Goal: Task Accomplishment & Management: Manage account settings

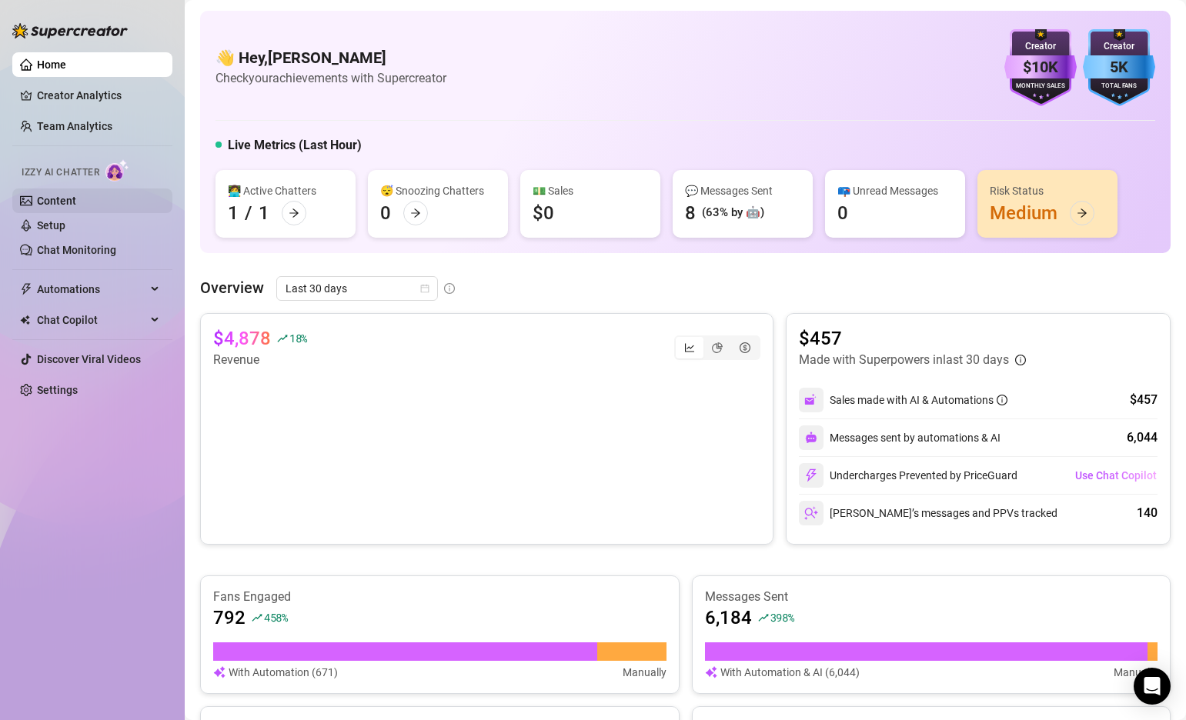
click at [71, 195] on link "Content" at bounding box center [56, 201] width 39 height 12
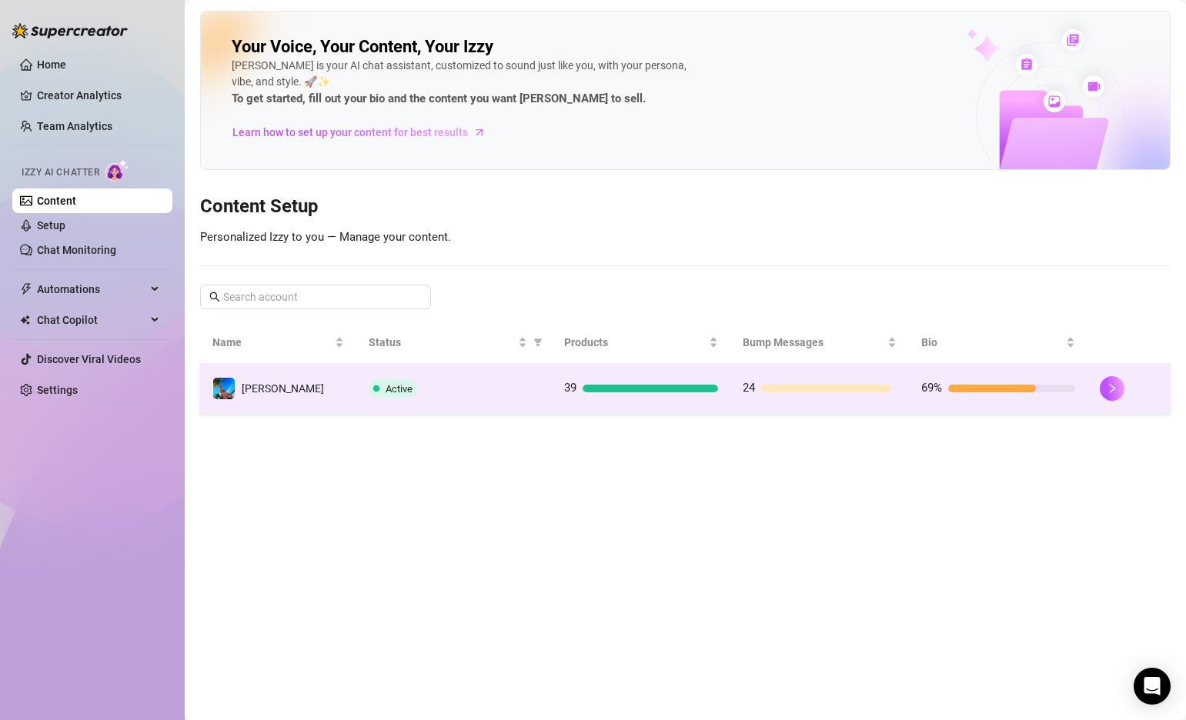
click at [304, 395] on td "[PERSON_NAME]" at bounding box center [278, 389] width 156 height 50
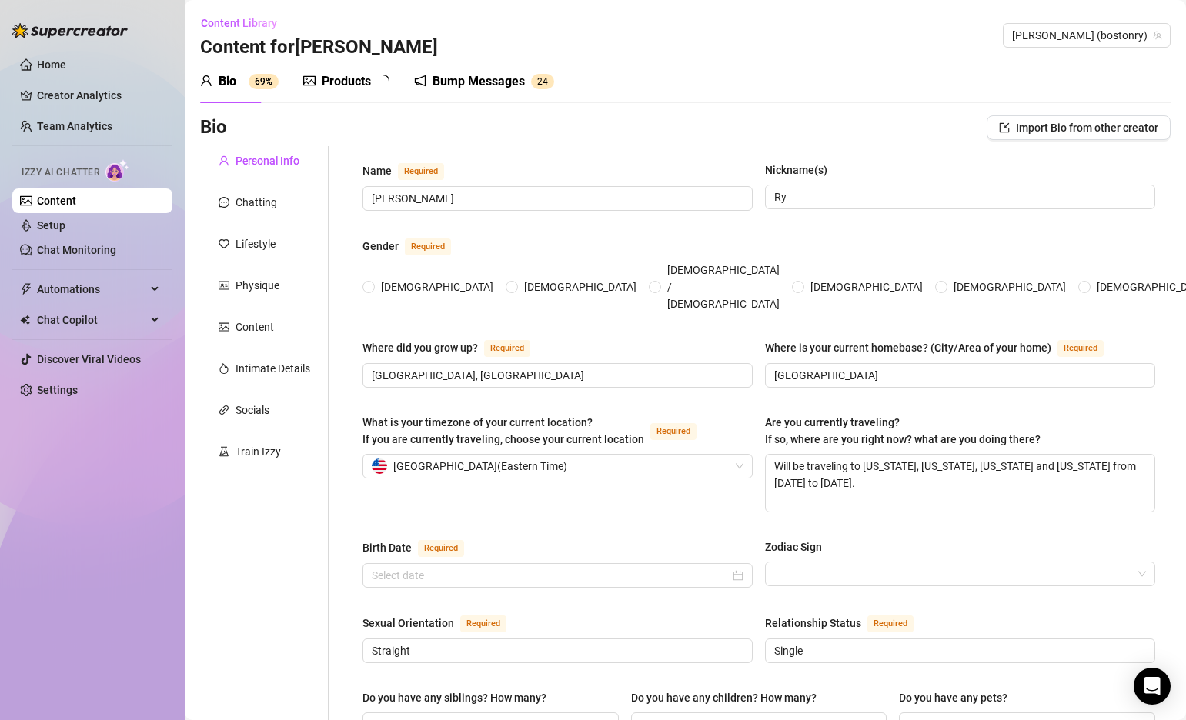
radio input "true"
type input "[DATE]"
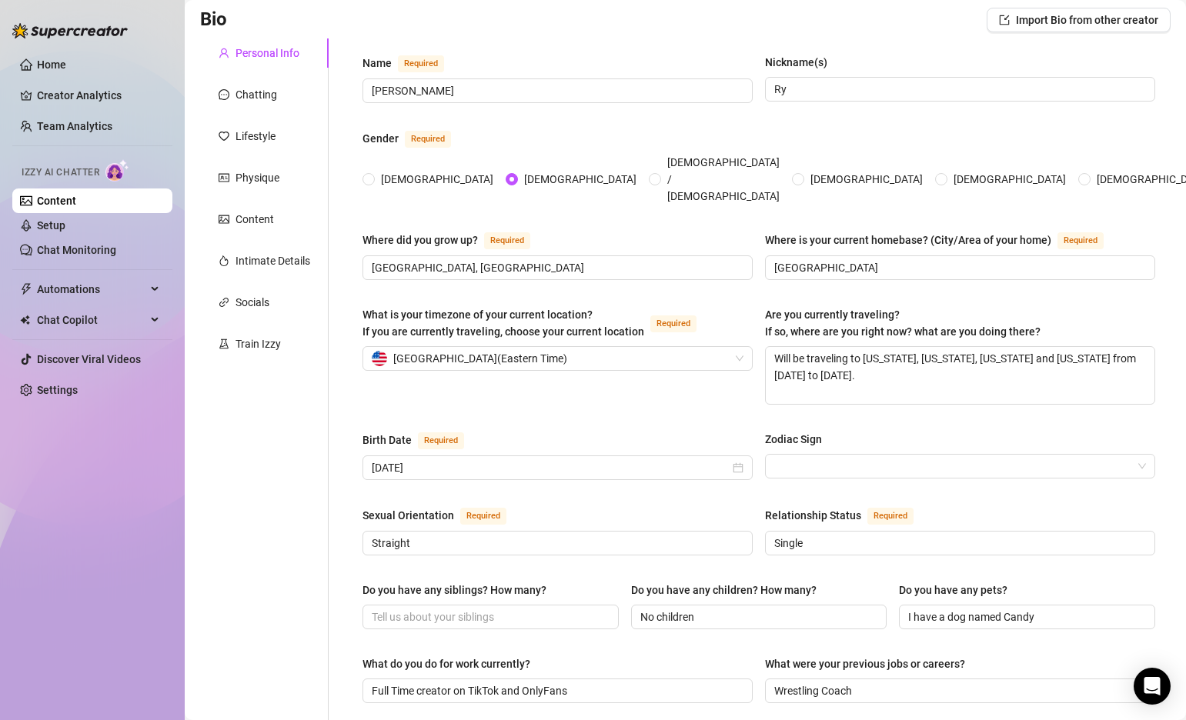
scroll to position [112, 0]
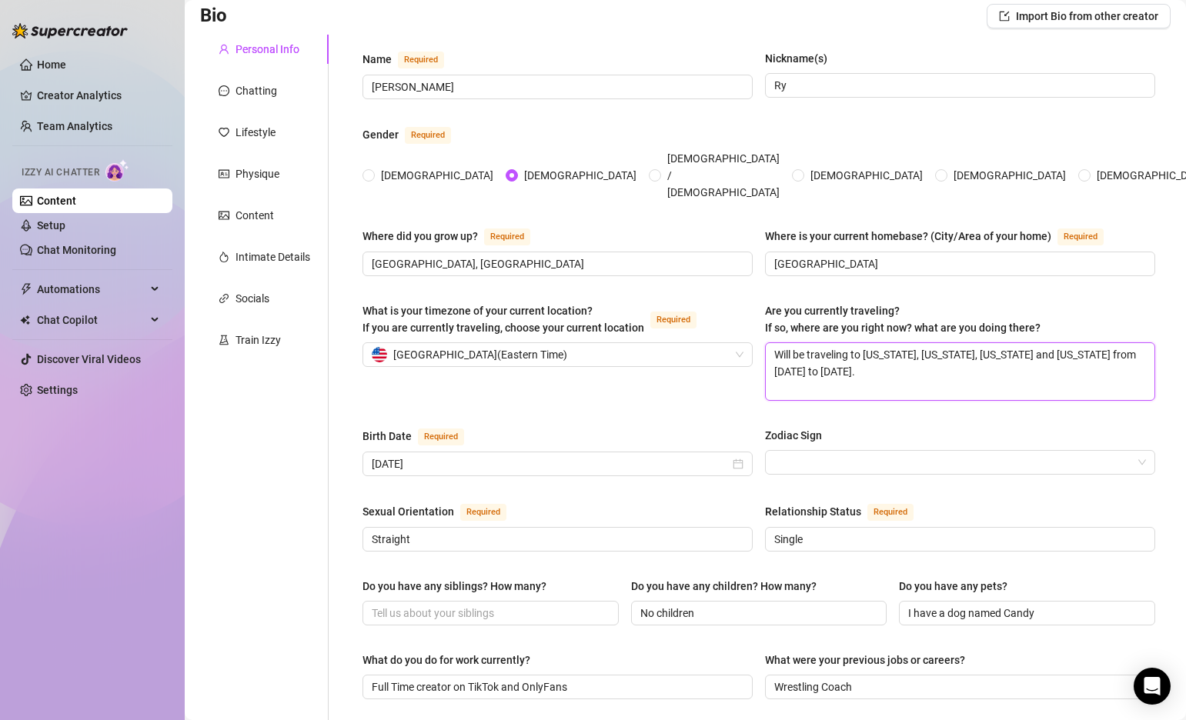
drag, startPoint x: 966, startPoint y: 349, endPoint x: 734, endPoint y: 313, distance: 234.3
click at [734, 313] on div "What is your timezone of your current location? If you are currently traveling,…" at bounding box center [758, 358] width 793 height 112
click at [837, 343] on textarea "Will be traveling to [US_STATE], [US_STATE], [US_STATE] and [US_STATE] from [DA…" at bounding box center [960, 371] width 389 height 57
drag, startPoint x: 850, startPoint y: 329, endPoint x: 702, endPoint y: 330, distance: 148.5
click at [706, 332] on div "What is your timezone of your current location? If you are currently traveling,…" at bounding box center [758, 358] width 793 height 112
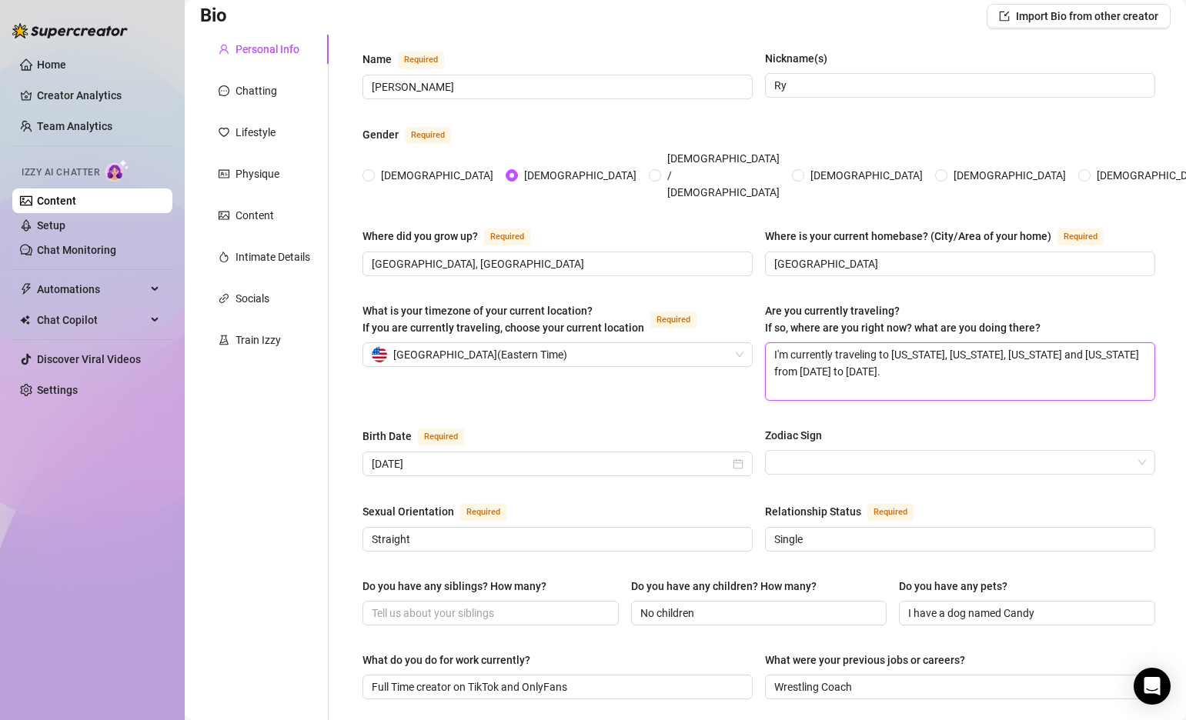
click at [935, 343] on textarea "I'm currently traveling to [US_STATE], [US_STATE], [US_STATE] and [US_STATE] fr…" at bounding box center [960, 371] width 389 height 57
click at [884, 343] on textarea "I'm currently traveling to [US_STATE] where I will be for a few weeks, then [US…" at bounding box center [960, 371] width 389 height 57
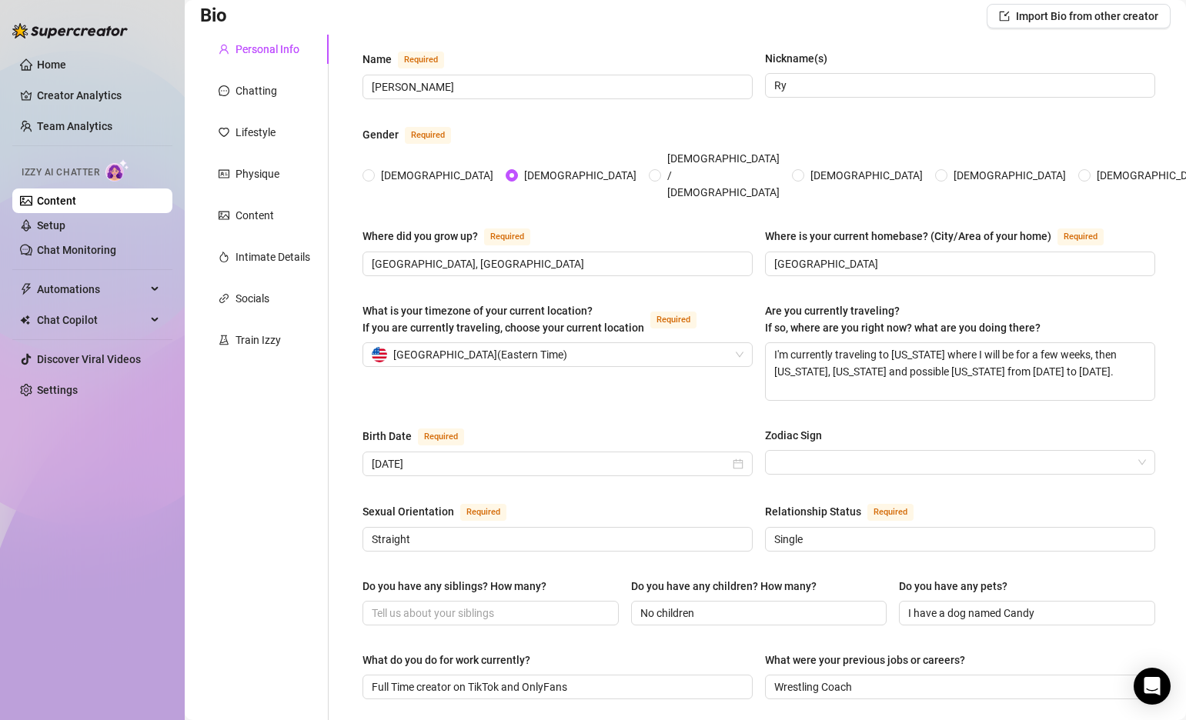
click at [696, 386] on div "What is your timezone of your current location? If you are currently traveling,…" at bounding box center [758, 358] width 793 height 112
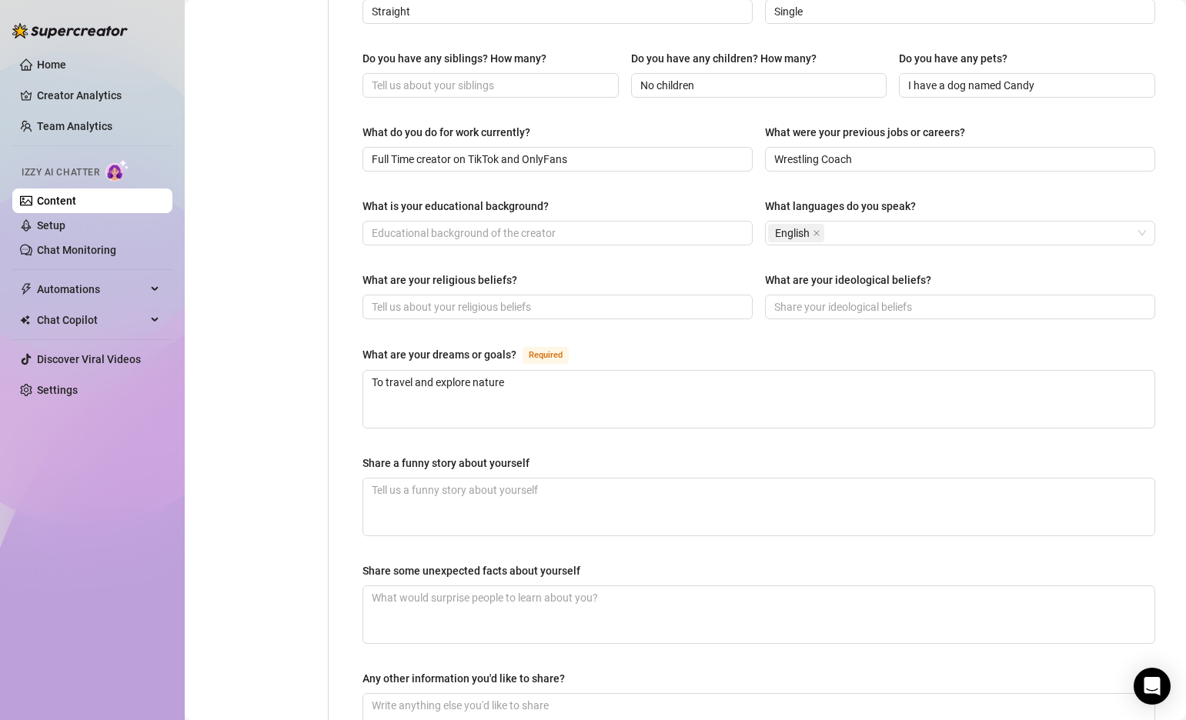
scroll to position [804, 0]
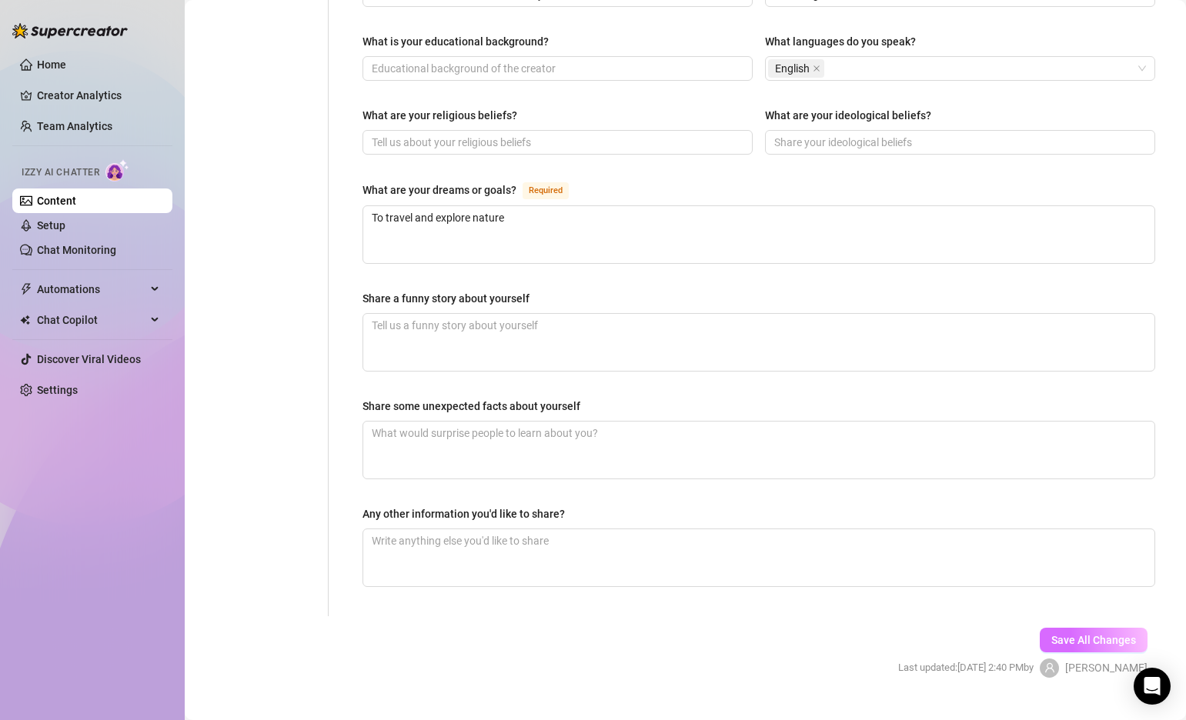
click at [1094, 634] on span "Save All Changes" at bounding box center [1093, 640] width 85 height 12
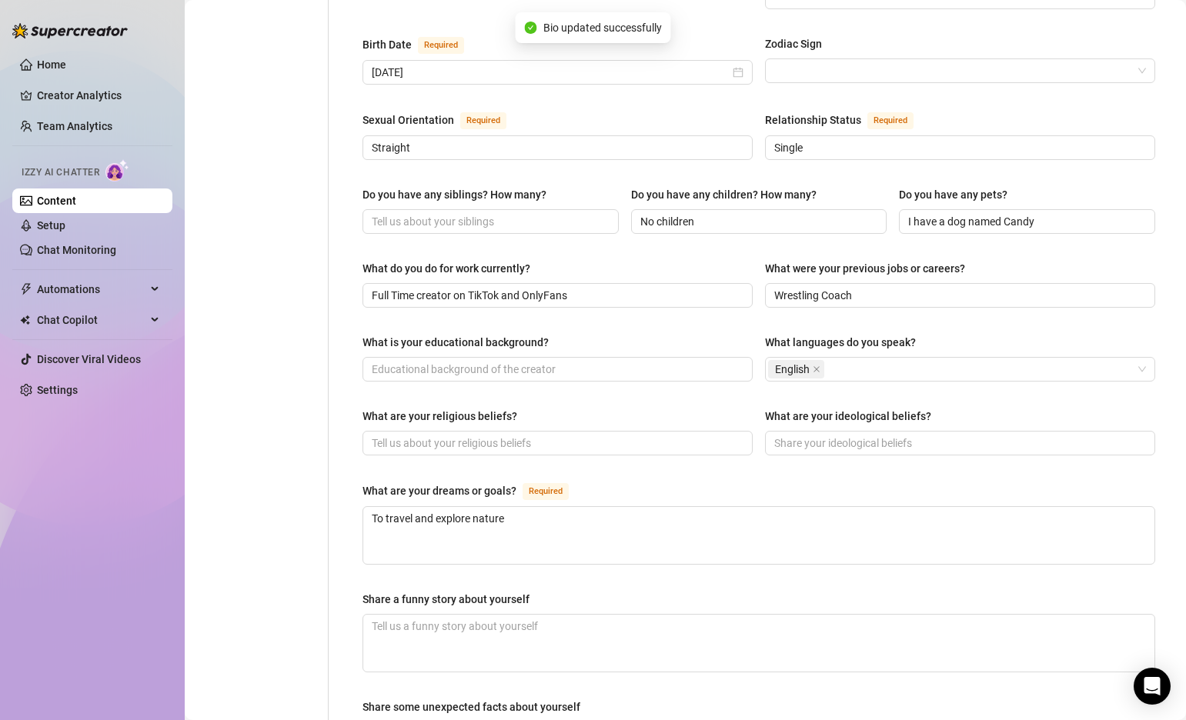
scroll to position [0, 0]
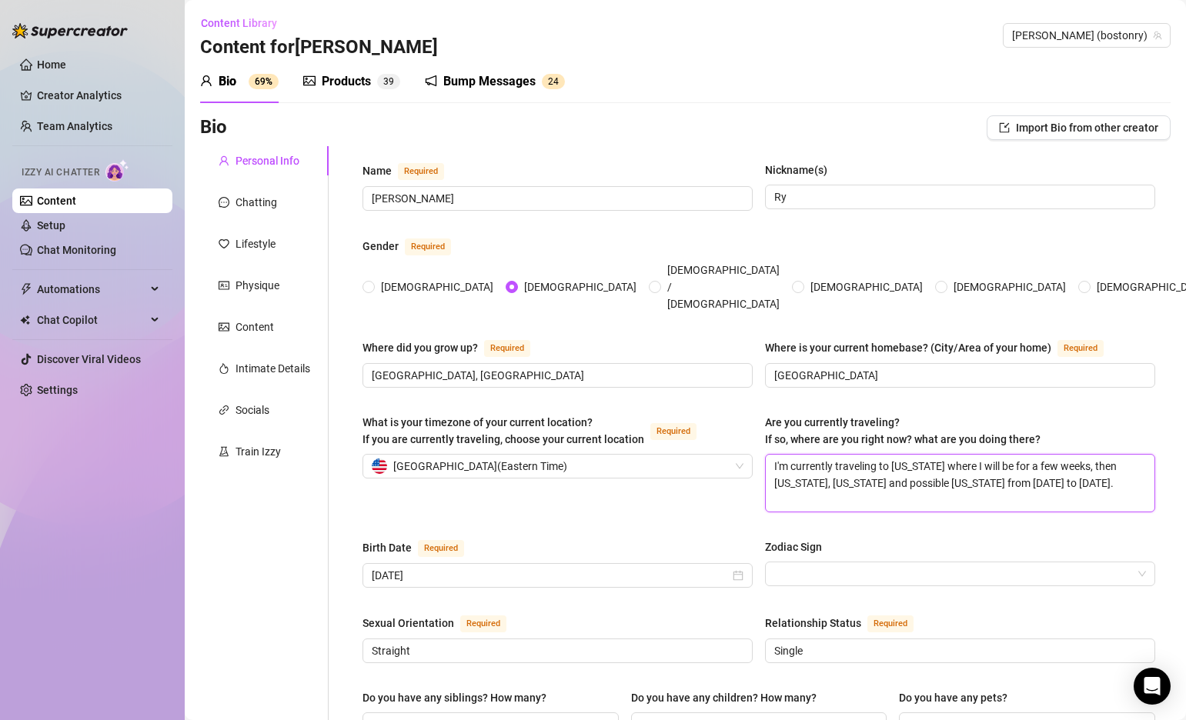
drag, startPoint x: 860, startPoint y: 457, endPoint x: 777, endPoint y: 458, distance: 83.1
click at [777, 458] on textarea "I'm currently traveling to [US_STATE] where I will be for a few weeks, then [US…" at bounding box center [960, 483] width 389 height 57
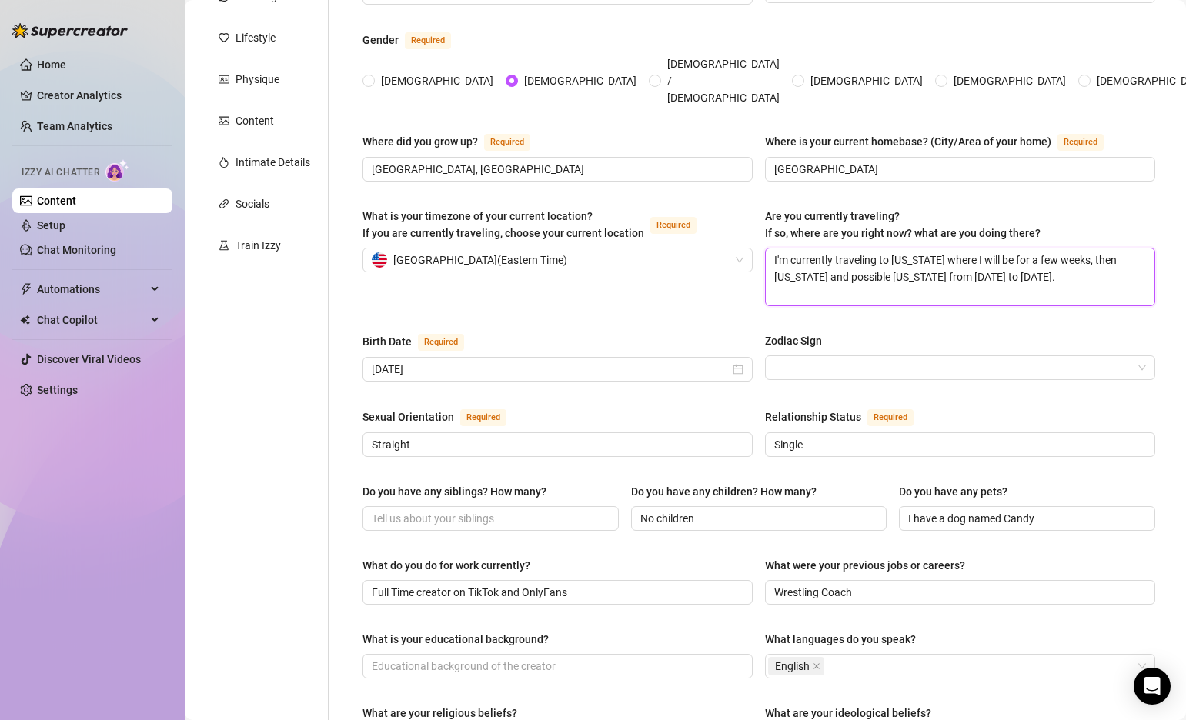
scroll to position [218, 0]
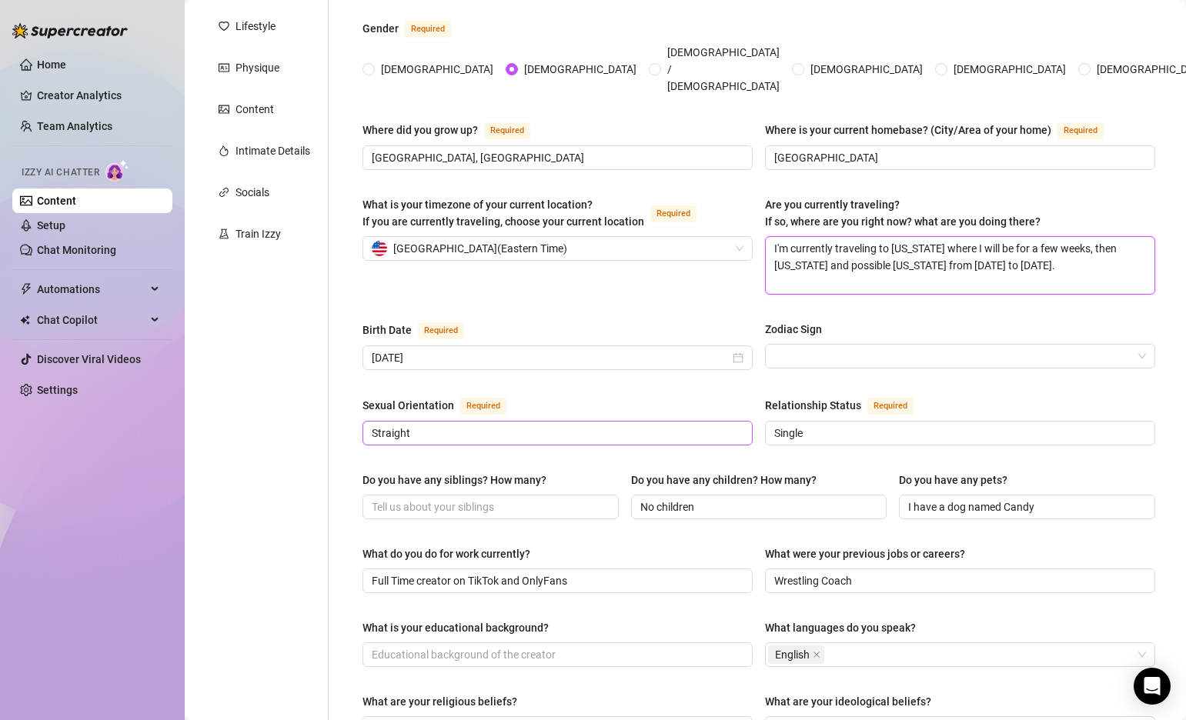
type textarea "I'm currently traveling to [US_STATE] where I will be for a few weeks, then [US…"
click at [694, 425] on input "Straight" at bounding box center [556, 433] width 369 height 17
click at [636, 396] on div "Sexual Orientation Required" at bounding box center [557, 408] width 390 height 25
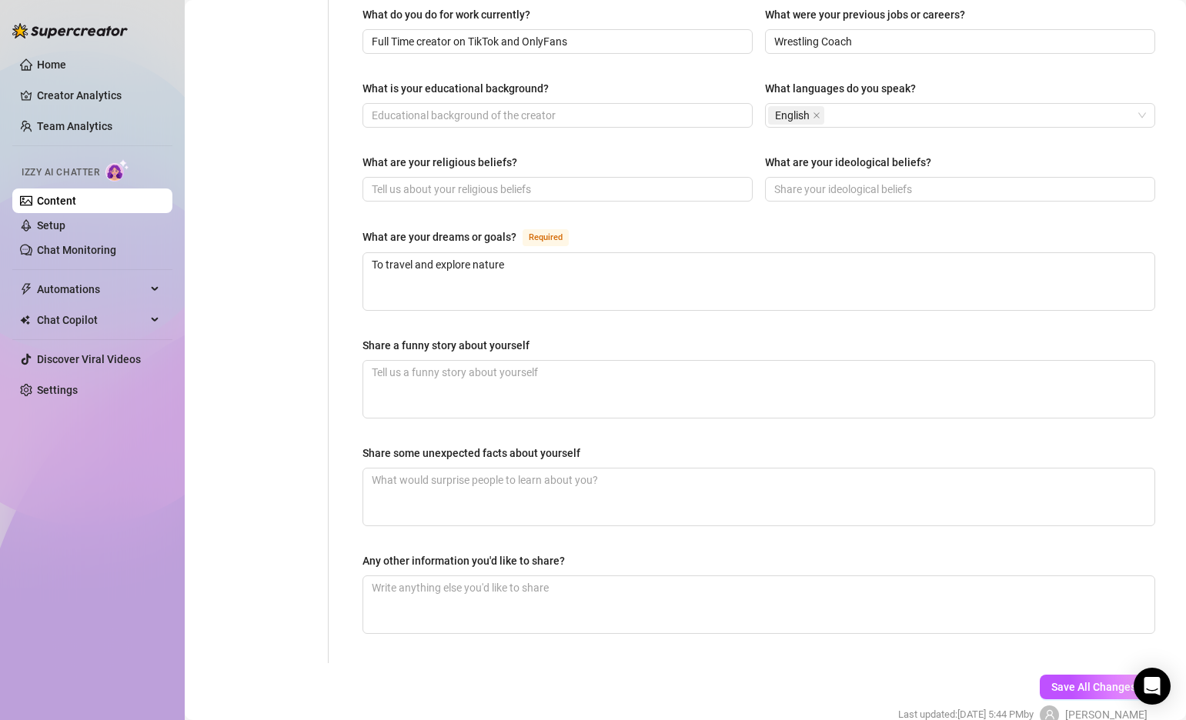
scroll to position [804, 0]
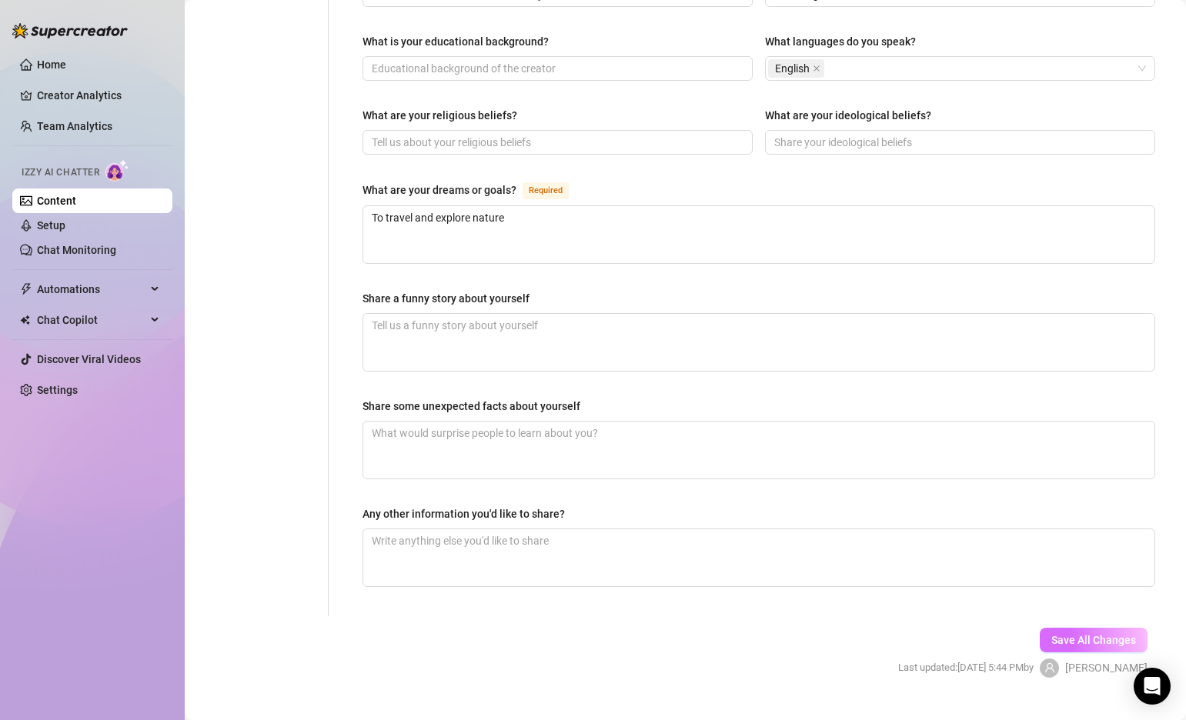
click at [1115, 634] on span "Save All Changes" at bounding box center [1093, 640] width 85 height 12
click at [56, 68] on link "Home" at bounding box center [51, 64] width 29 height 12
